Goal: Task Accomplishment & Management: Complete application form

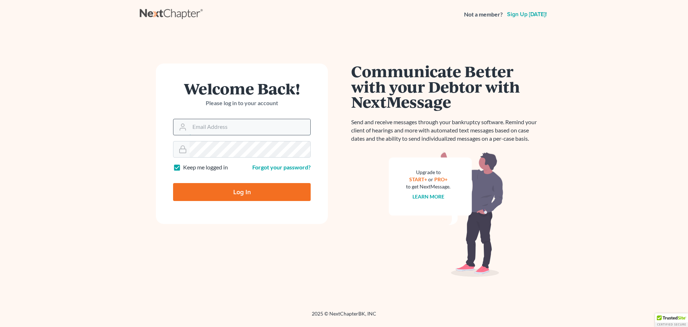
click at [257, 121] on input "Email Address" at bounding box center [250, 127] width 121 height 16
type input "[PERSON_NAME][EMAIL_ADDRESS][DOMAIN_NAME]"
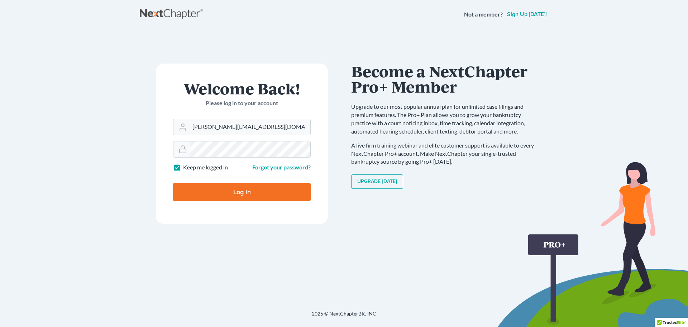
click at [242, 191] on input "Log In" at bounding box center [242, 192] width 138 height 18
type input "Thinking..."
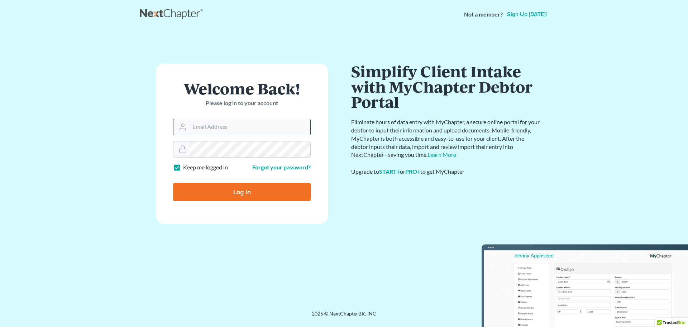
click at [240, 128] on input "Email Address" at bounding box center [250, 127] width 121 height 16
type input "[PERSON_NAME][EMAIL_ADDRESS][DOMAIN_NAME]"
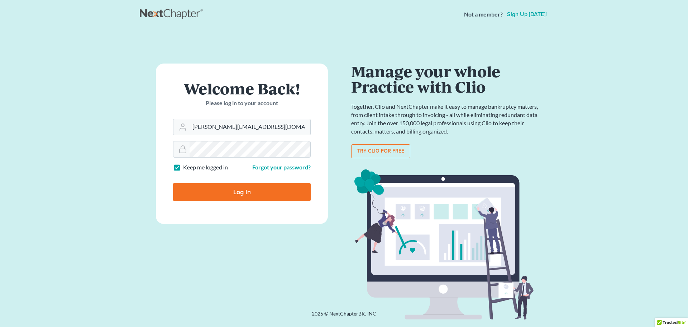
click at [238, 188] on input "Log In" at bounding box center [242, 192] width 138 height 18
type input "Thinking..."
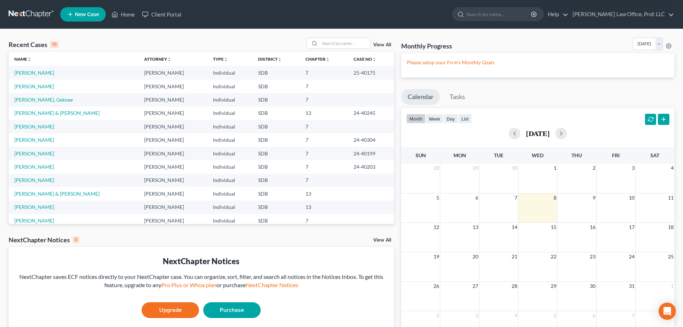
click at [82, 15] on span "New Case" at bounding box center [87, 14] width 24 height 5
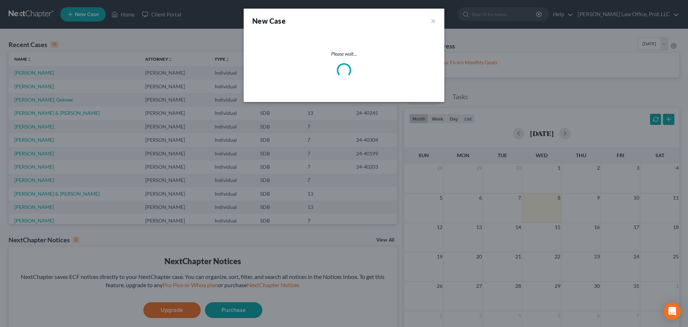
select select "73"
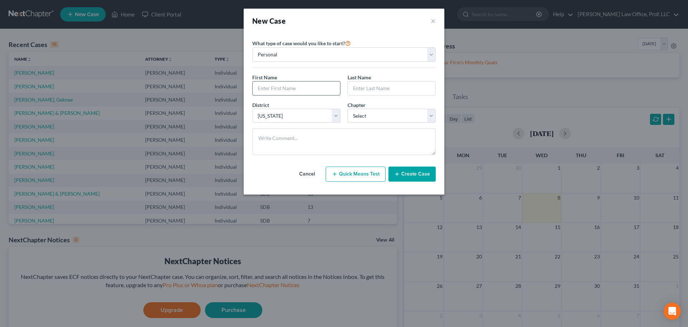
click at [306, 86] on input "text" at bounding box center [296, 88] width 87 height 14
type input "Craig"
type input "Bonynge"
click at [430, 114] on select "Select 7 11 12 13" at bounding box center [392, 116] width 88 height 14
select select "0"
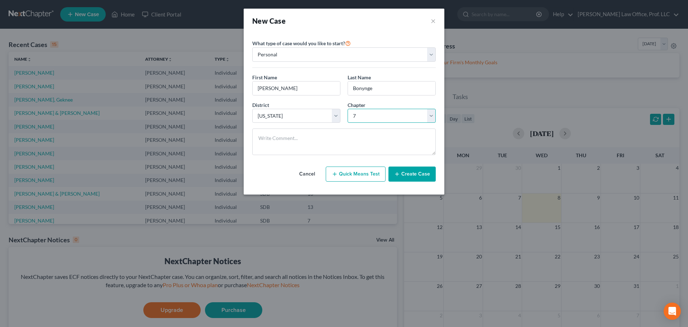
click at [348, 109] on select "Select 7 11 12 13" at bounding box center [392, 116] width 88 height 14
click at [414, 173] on button "Create Case" at bounding box center [412, 173] width 47 height 15
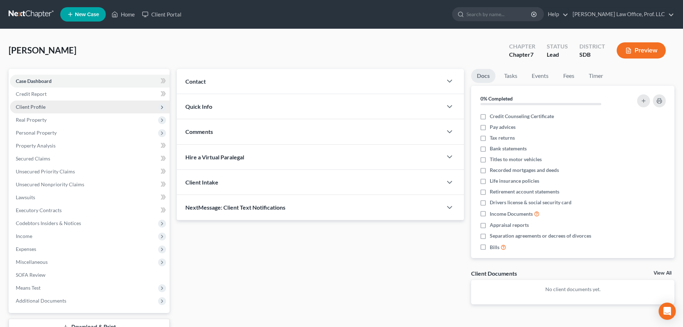
click at [80, 108] on span "Client Profile" at bounding box center [90, 106] width 160 height 13
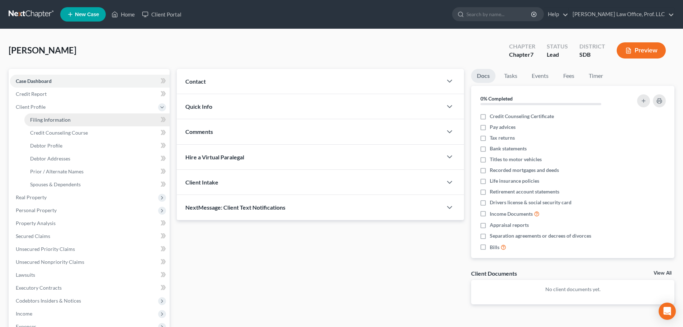
click at [71, 120] on link "Filing Information" at bounding box center [96, 119] width 145 height 13
select select "1"
select select "0"
select select "73"
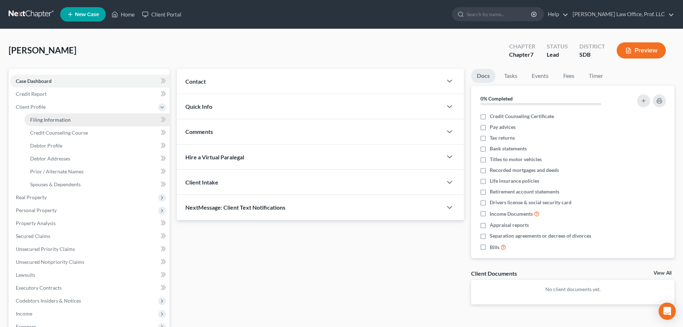
select select "43"
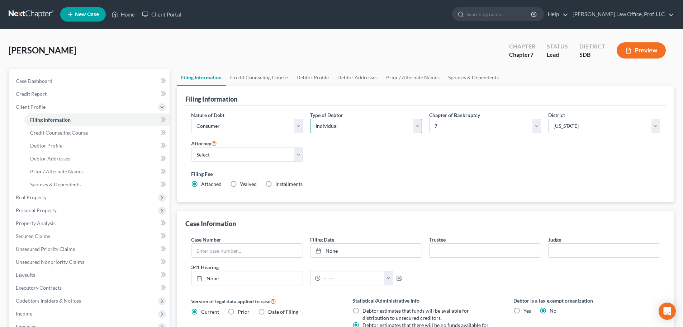
click at [417, 125] on select "Select Individual Joint" at bounding box center [366, 126] width 112 height 14
select select "1"
click at [310, 119] on select "Select Individual Joint" at bounding box center [366, 126] width 112 height 14
click at [258, 76] on link "Credit Counseling Course" at bounding box center [259, 77] width 66 height 17
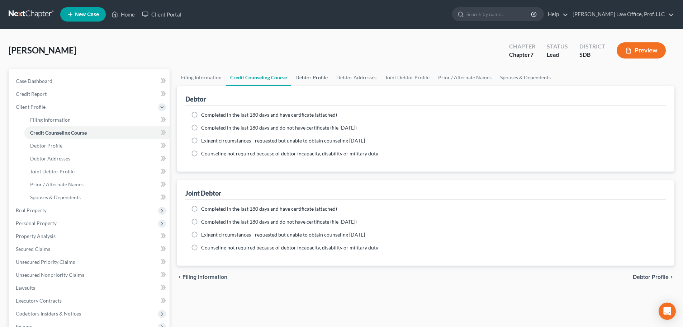
click at [317, 79] on link "Debtor Profile" at bounding box center [311, 77] width 41 height 17
select select "1"
select select "0"
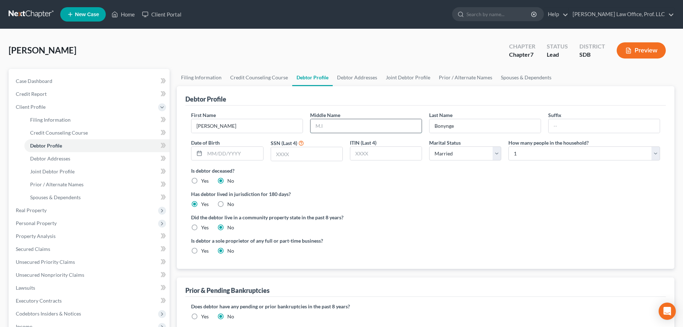
click at [348, 129] on input "text" at bounding box center [365, 126] width 111 height 14
type input "e"
type input "Eugene"
drag, startPoint x: 658, startPoint y: 154, endPoint x: 650, endPoint y: 156, distance: 9.1
click at [658, 154] on select "Select 1 2 3 4 5 6 7 8 9 10 11 12 13 14 15 16 17 18 19 20" at bounding box center [584, 153] width 152 height 14
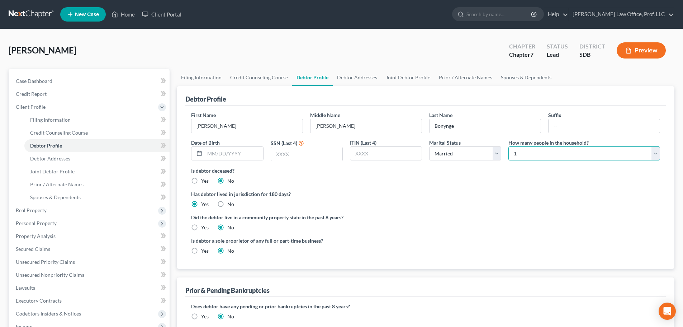
select select "1"
click at [508, 146] on select "Select 1 2 3 4 5 6 7 8 9 10 11 12 13 14 15 16 17 18 19 20" at bounding box center [584, 153] width 152 height 14
click at [348, 76] on link "Debtor Addresses" at bounding box center [357, 77] width 49 height 17
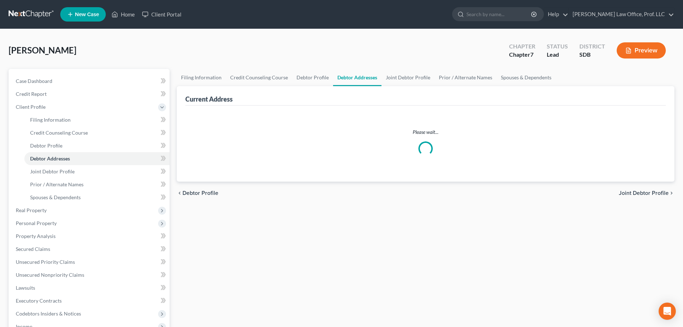
select select "0"
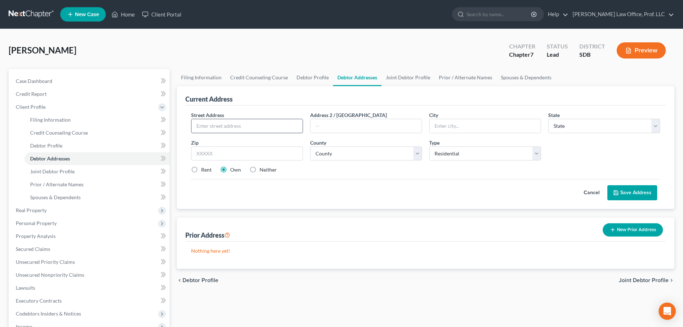
click at [264, 127] on input "text" at bounding box center [246, 126] width 111 height 14
type input "812 N Redbird Pl"
type input "Sioux Falls"
click at [657, 124] on select "State AL AK AR AZ CA CO CT DE DC FL GA GU HI ID IL IN IA KS KY LA ME MD MA MI M…" at bounding box center [604, 126] width 112 height 14
select select "43"
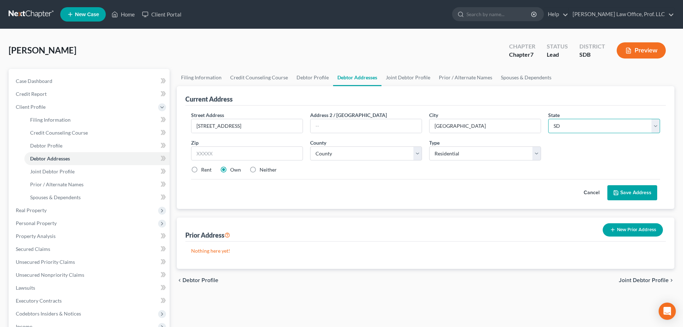
click at [548, 119] on select "State AL AK AR AZ CA CO CT DE DC FL GA GU HI ID IL IN IA KS KY LA ME MD MA MI M…" at bounding box center [604, 126] width 112 height 14
click at [230, 155] on input "text" at bounding box center [247, 153] width 112 height 14
type input "57107"
click at [419, 151] on select "County Aurora County Beadle County Bennett County Bon Homme County Brookings Co…" at bounding box center [366, 153] width 112 height 14
select select "48"
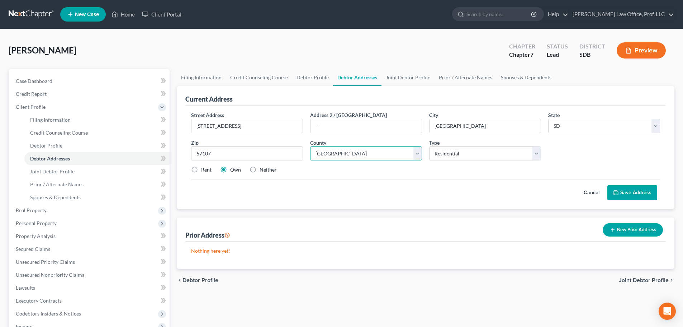
click at [310, 146] on select "County Aurora County Beadle County Bennett County Bon Homme County Brookings Co…" at bounding box center [366, 153] width 112 height 14
click at [628, 190] on button "Save Address" at bounding box center [632, 192] width 50 height 15
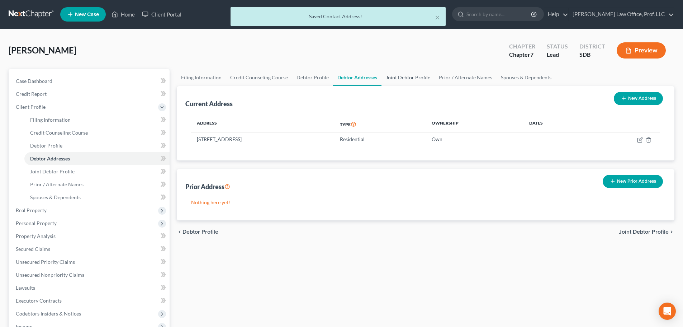
click at [405, 76] on link "Joint Debtor Profile" at bounding box center [407, 77] width 53 height 17
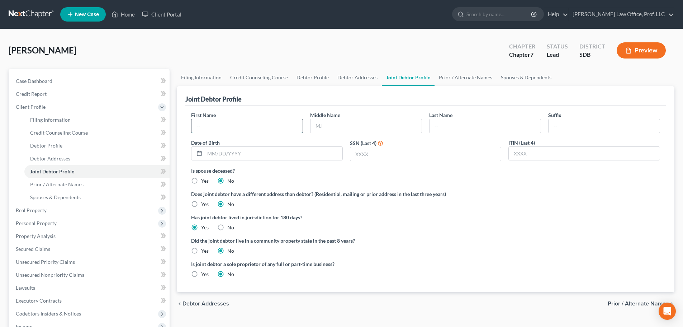
click at [254, 129] on input "text" at bounding box center [246, 126] width 111 height 14
type input "Judy"
type input "A"
type input "Bonynge"
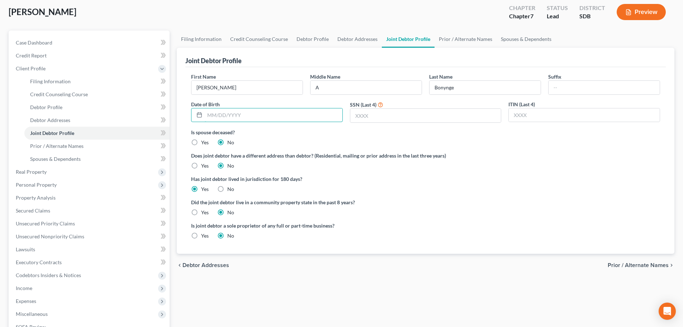
scroll to position [37, 0]
click at [469, 39] on link "Prior / Alternate Names" at bounding box center [465, 40] width 62 height 17
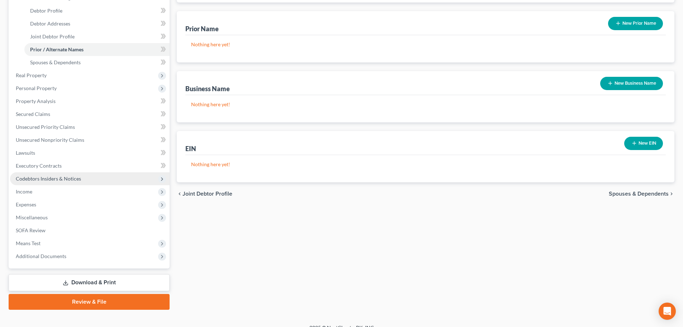
scroll to position [143, 0]
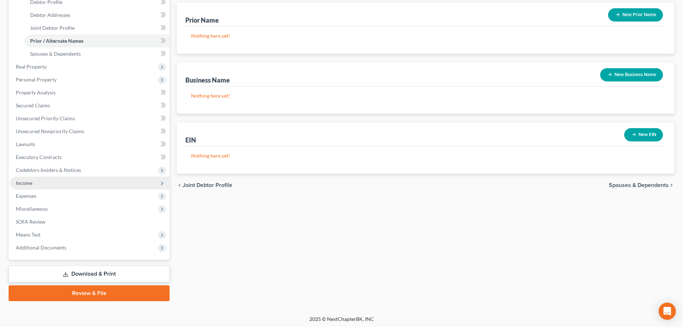
click at [35, 183] on span "Income" at bounding box center [90, 182] width 160 height 13
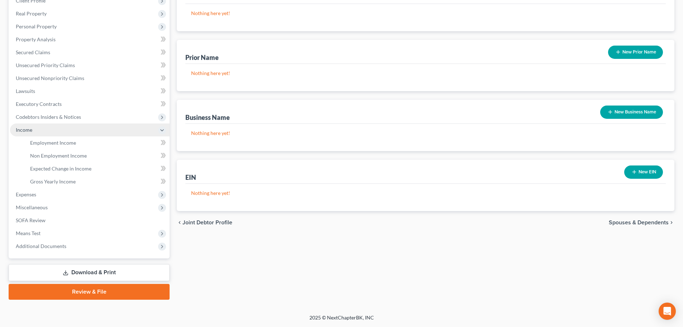
scroll to position [106, 0]
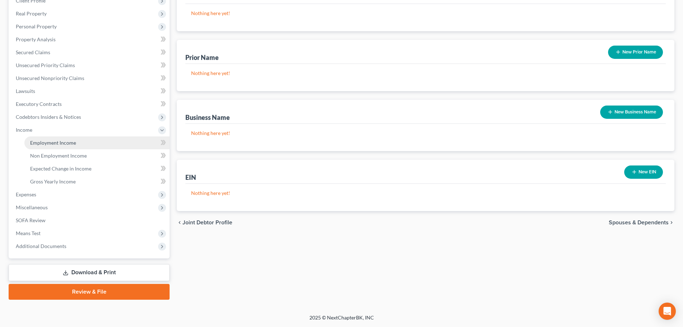
click at [68, 142] on span "Employment Income" at bounding box center [53, 142] width 46 height 6
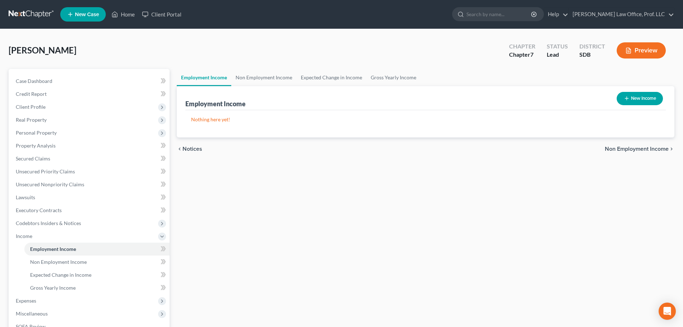
click at [633, 96] on button "New Income" at bounding box center [640, 98] width 46 height 13
select select "0"
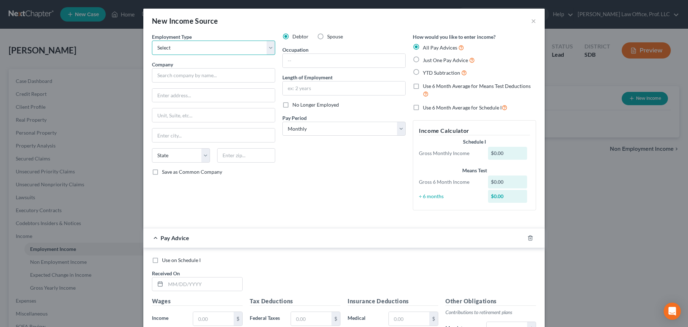
drag, startPoint x: 269, startPoint y: 50, endPoint x: 266, endPoint y: 51, distance: 3.7
click at [269, 50] on select "Select Full or Part Time Employment Self Employment" at bounding box center [213, 48] width 123 height 14
select select "0"
click at [152, 41] on select "Select Full or Part Time Employment Self Employment" at bounding box center [213, 48] width 123 height 14
click at [213, 79] on input "text" at bounding box center [213, 75] width 123 height 14
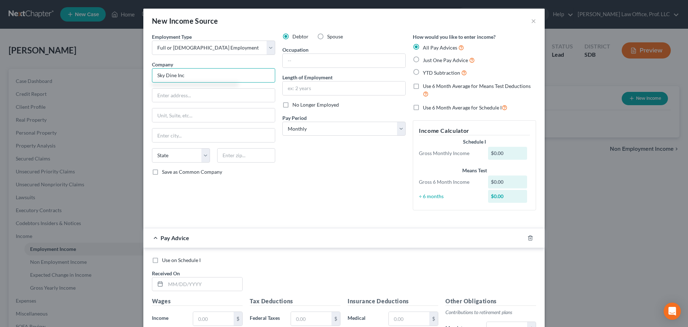
type input "Sky Dine Inc"
click at [423, 59] on label "Just One Pay Advice" at bounding box center [449, 60] width 52 height 8
click at [426, 59] on input "Just One Pay Advice" at bounding box center [428, 58] width 5 height 5
radio input "true"
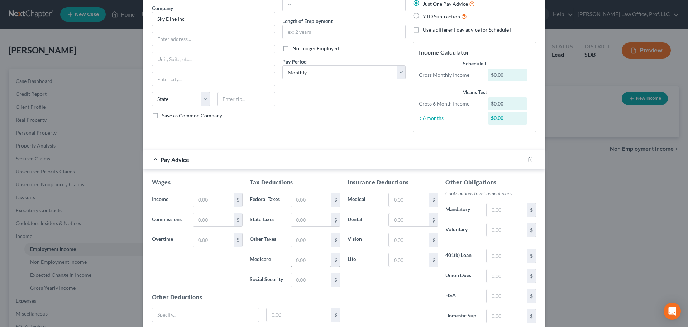
scroll to position [108, 0]
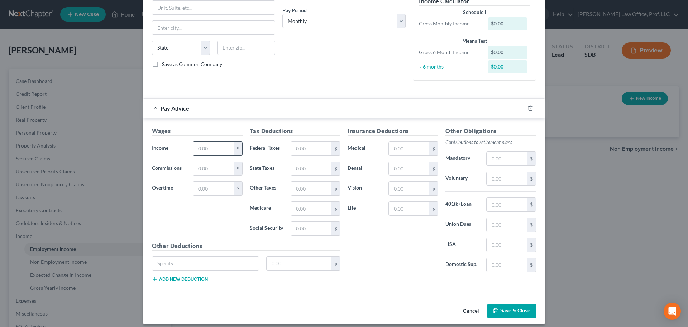
click at [229, 149] on input "text" at bounding box center [213, 149] width 41 height 14
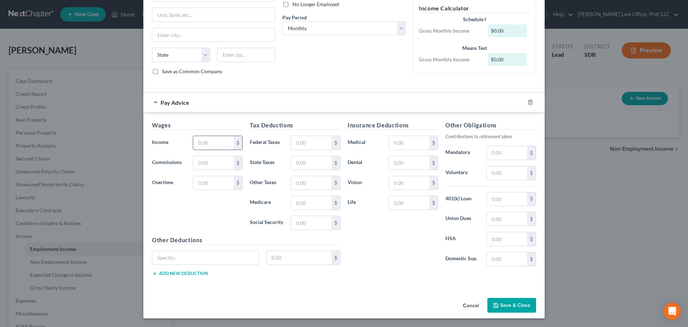
scroll to position [100, 0]
type input "7,273.35"
type input "1,250.56"
click at [414, 144] on input "text" at bounding box center [409, 143] width 41 height 14
type input "650"
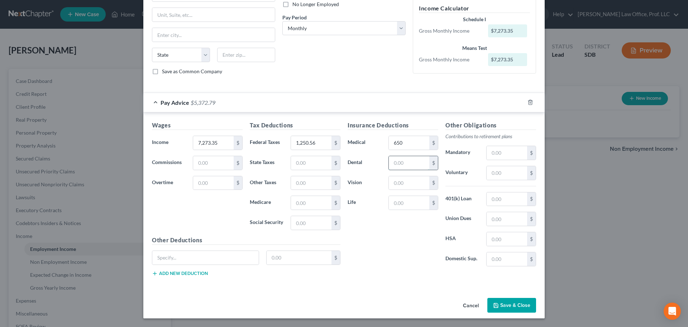
click at [412, 162] on input "text" at bounding box center [409, 163] width 41 height 14
type input "34"
click at [414, 182] on input "text" at bounding box center [409, 183] width 41 height 14
type input "14.97"
click at [520, 175] on input "text" at bounding box center [507, 173] width 41 height 14
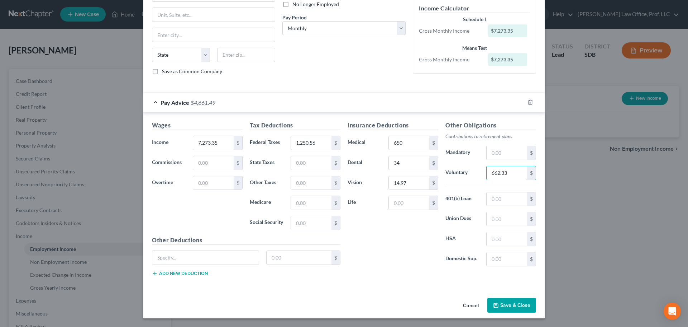
type input "662.33"
click at [514, 303] on button "Save & Close" at bounding box center [511, 305] width 49 height 15
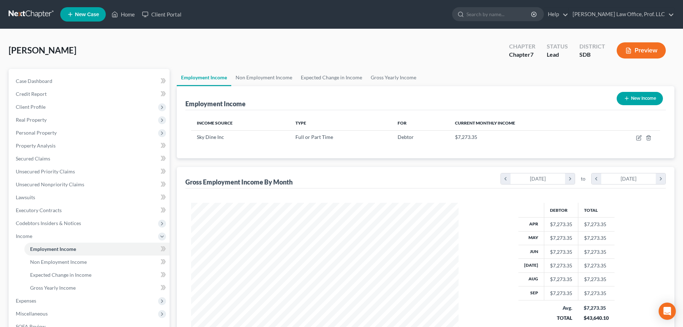
scroll to position [106, 0]
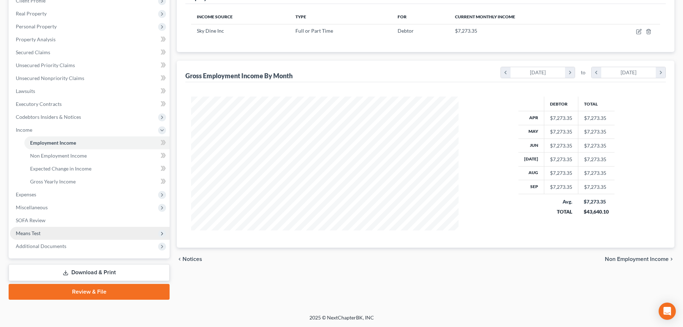
click at [38, 232] on span "Means Test" at bounding box center [28, 233] width 25 height 6
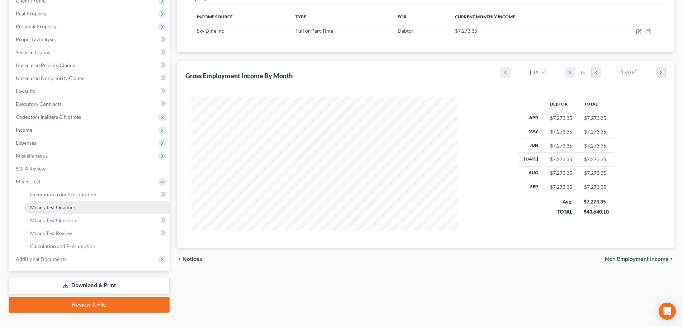
click at [64, 207] on span "Means Test Qualifier" at bounding box center [53, 207] width 46 height 6
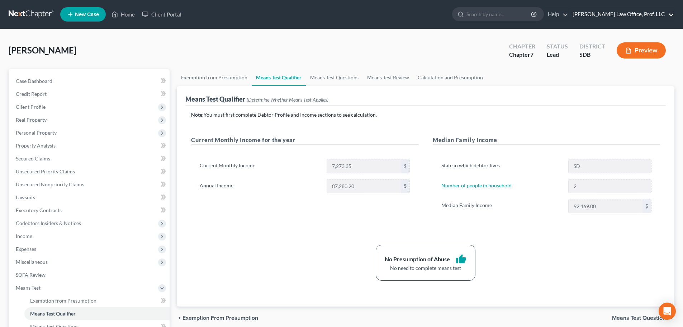
click at [670, 14] on link "Mickelson Law Office, Prof. LLC" at bounding box center [621, 14] width 105 height 13
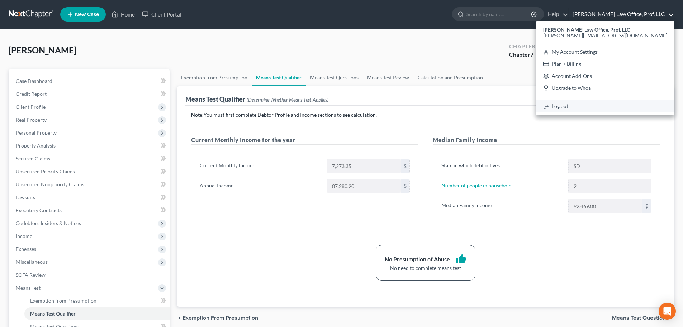
click at [607, 105] on link "Log out" at bounding box center [605, 106] width 138 height 12
